Goal: Task Accomplishment & Management: Manage account settings

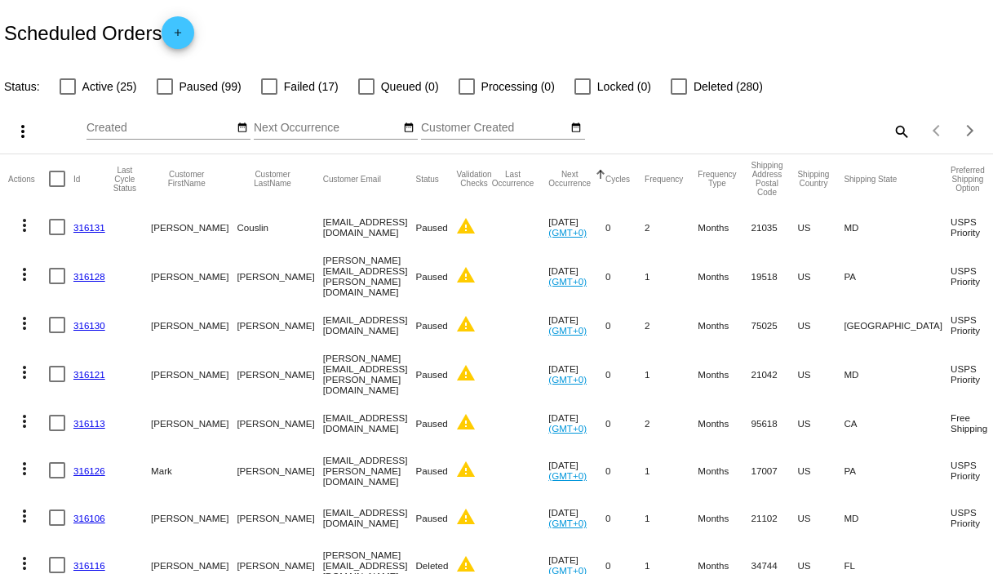
click at [69, 86] on div at bounding box center [68, 86] width 16 height 16
click at [68, 95] on input "Active (25)" at bounding box center [67, 95] width 1 height 1
click at [69, 86] on div at bounding box center [68, 86] width 16 height 16
click at [68, 95] on input "Active (25)" at bounding box center [67, 95] width 1 height 1
checkbox input "false"
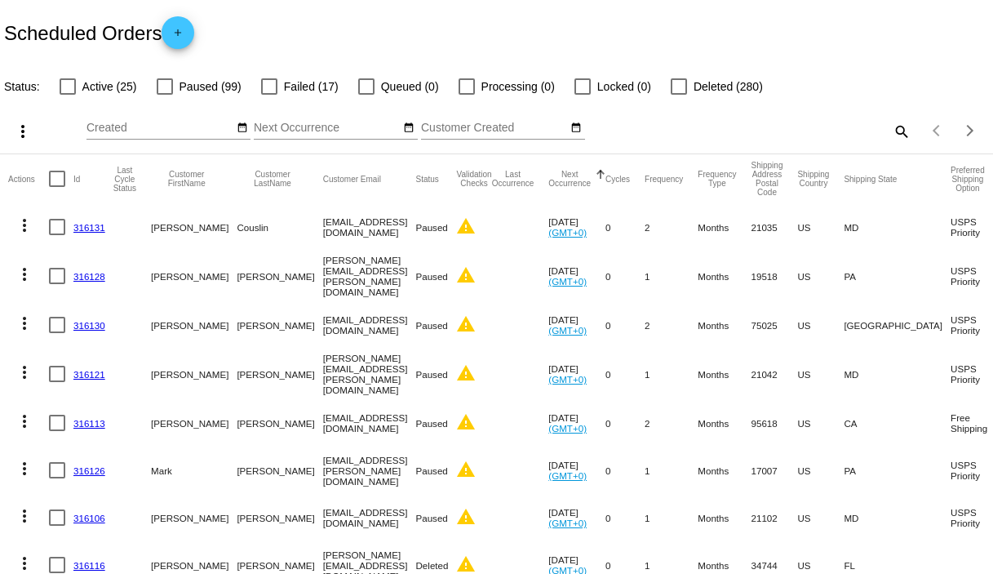
click at [892, 131] on mat-icon "search" at bounding box center [901, 130] width 20 height 25
click at [804, 126] on input "Search" at bounding box center [786, 128] width 247 height 13
paste input "[EMAIL_ADDRESS][DOMAIN_NAME]"
type input "[EMAIL_ADDRESS][DOMAIN_NAME]"
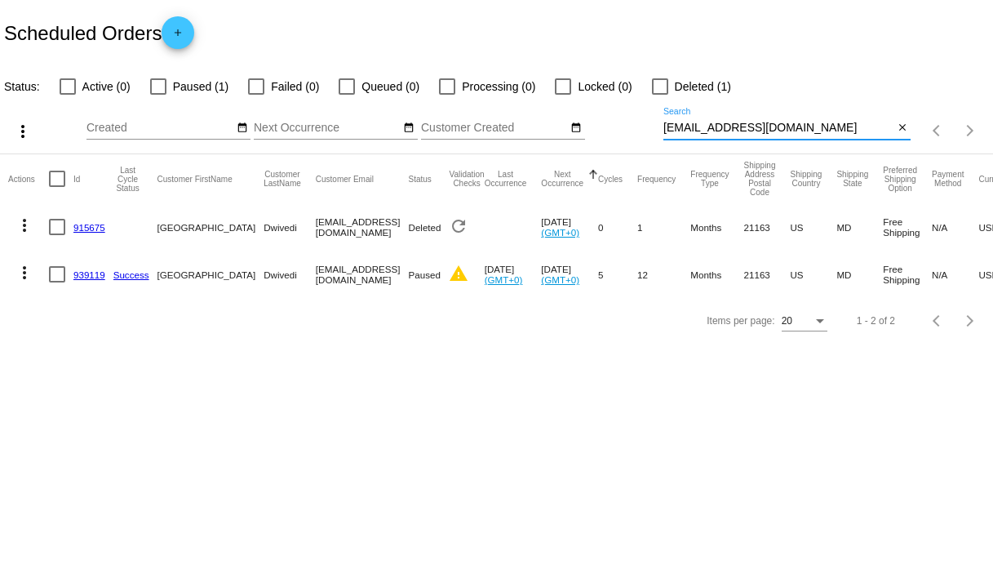
click at [91, 277] on link "939119" at bounding box center [89, 274] width 32 height 11
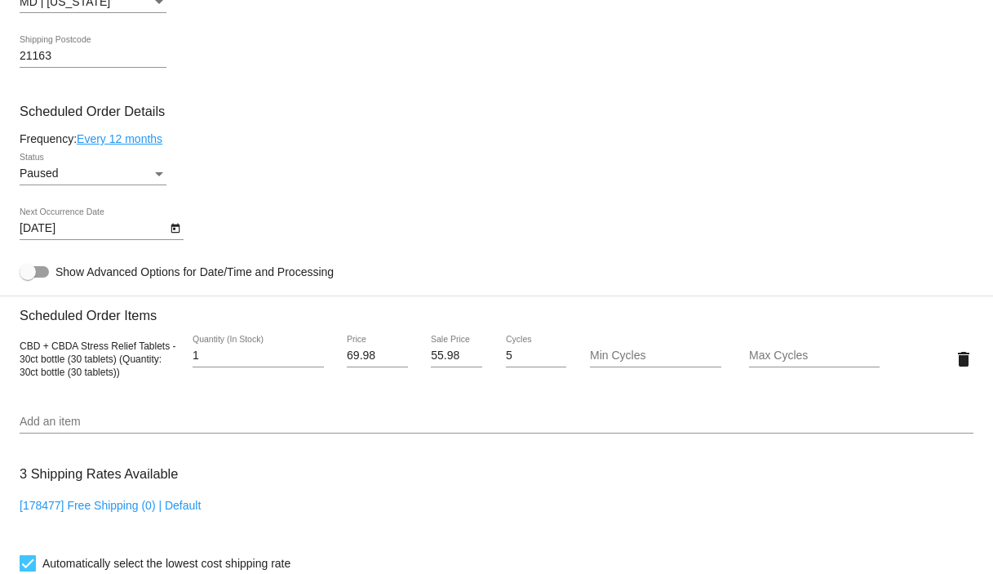
scroll to position [844, 0]
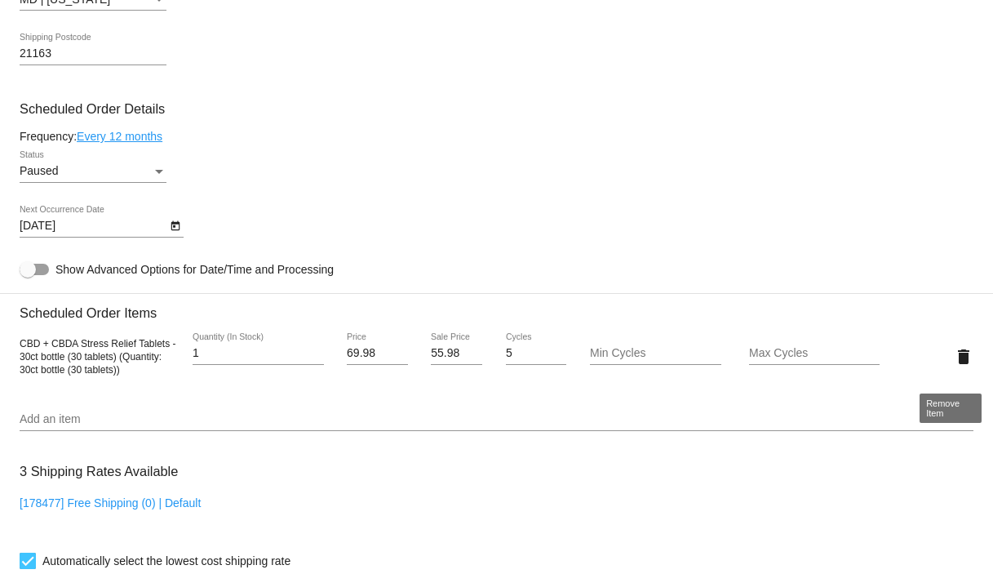
click at [954, 366] on mat-icon "delete" at bounding box center [964, 357] width 20 height 20
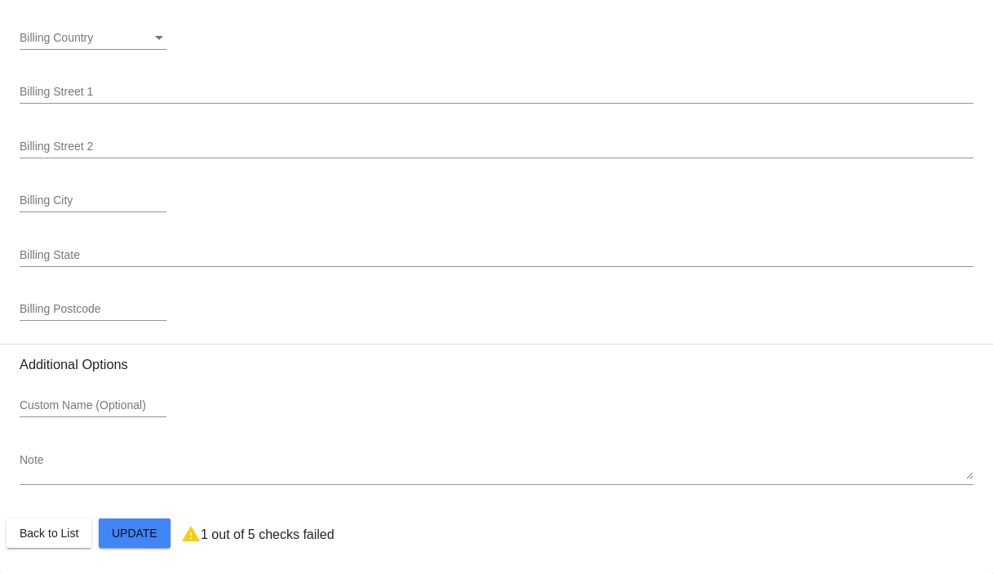
scroll to position [1996, 0]
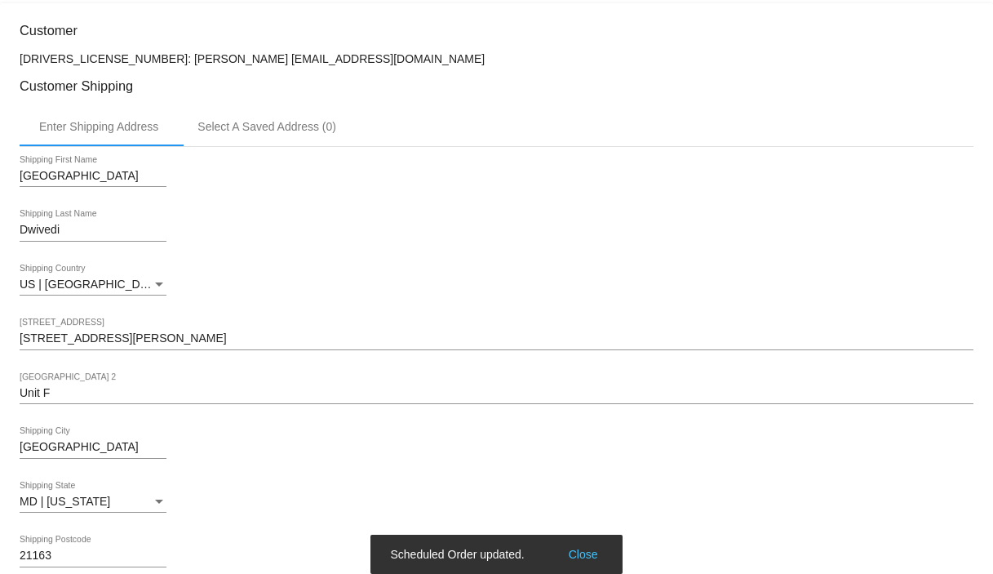
scroll to position [0, 0]
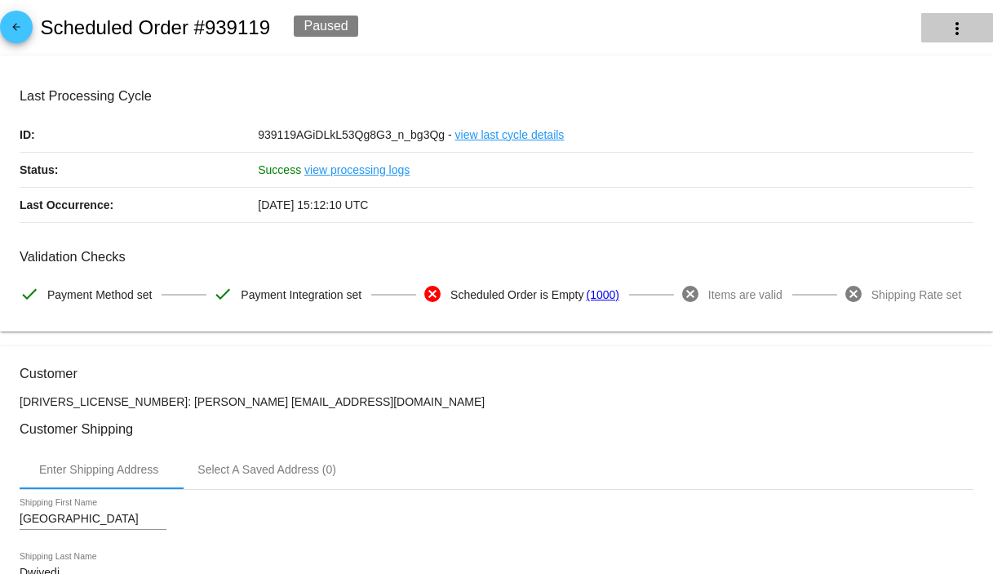
click at [947, 24] on mat-icon "more_vert" at bounding box center [957, 29] width 20 height 20
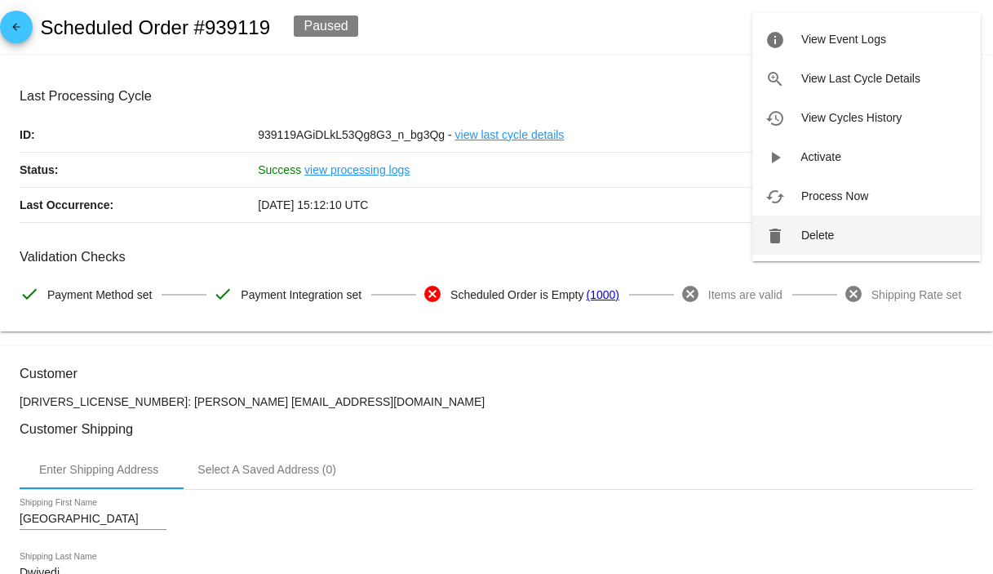
click at [846, 225] on button "delete Delete" at bounding box center [866, 234] width 228 height 39
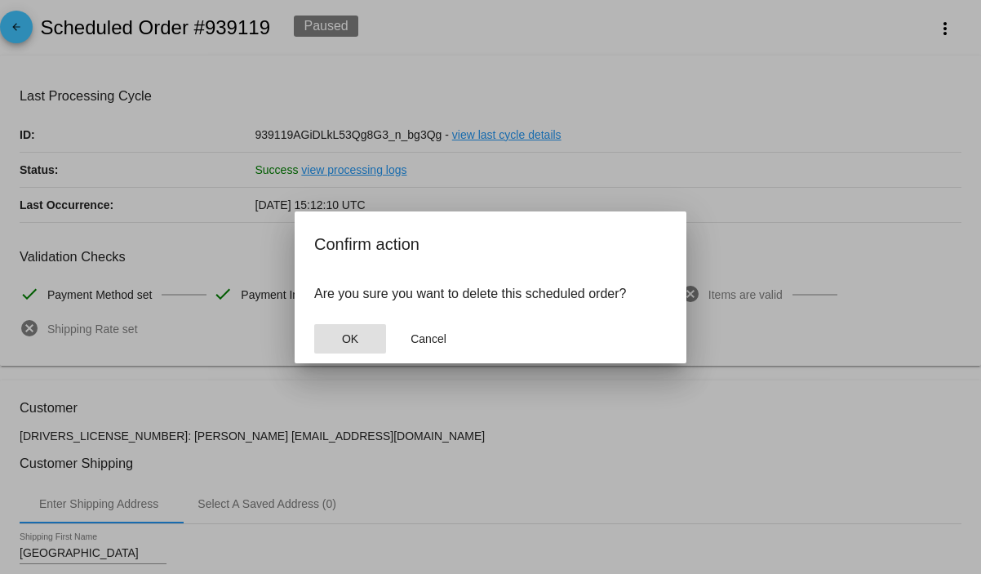
click at [365, 330] on button "OK" at bounding box center [350, 338] width 72 height 29
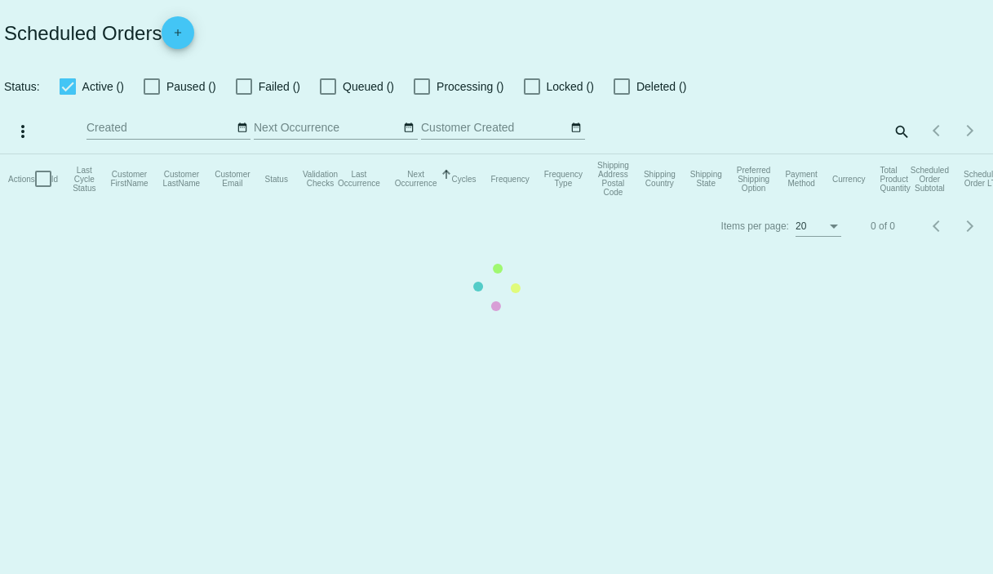
checkbox input "false"
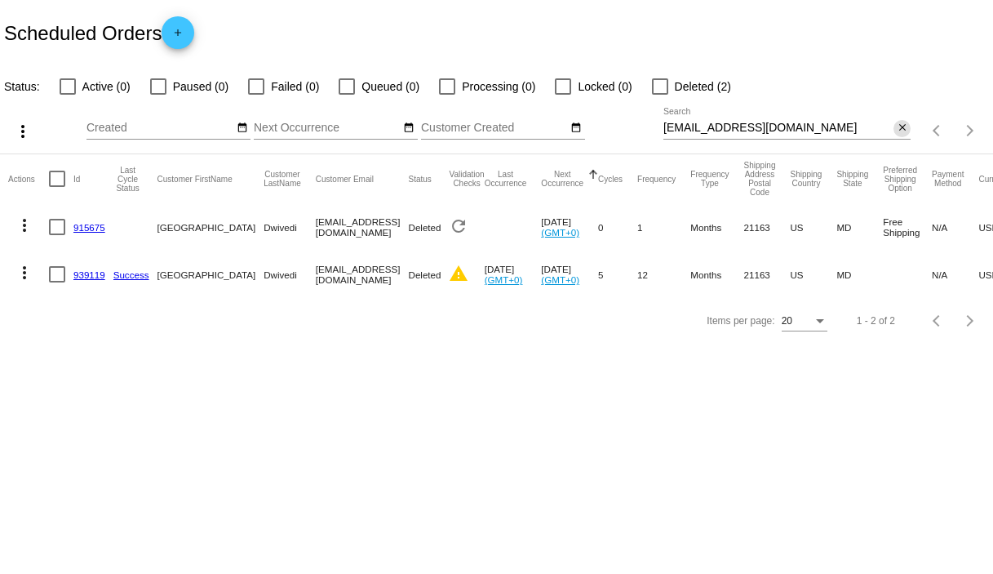
click at [902, 127] on mat-icon "close" at bounding box center [902, 128] width 11 height 13
